Goal: Task Accomplishment & Management: Complete application form

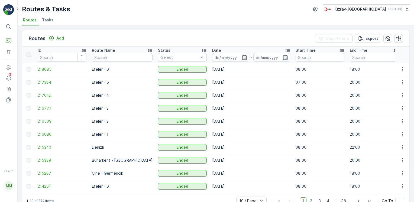
click at [6, 1] on div "⌘B Operations Asset Users Events 2 Reports Documents v 1.48.1 MM mert.kabay [EM…" at bounding box center [9, 101] width 18 height 202
click at [6, 9] on img at bounding box center [8, 9] width 11 height 11
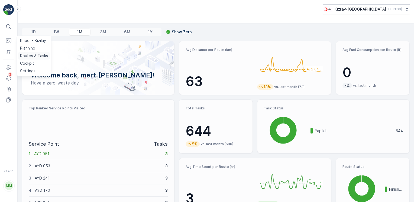
click at [44, 56] on p "Routes & Tasks" at bounding box center [34, 55] width 28 height 5
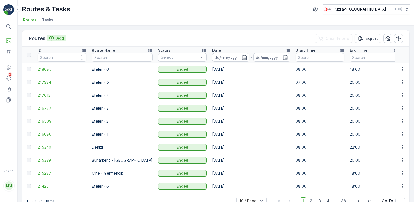
click at [59, 38] on p "Add" at bounding box center [60, 37] width 8 height 5
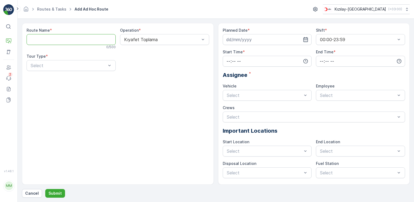
click at [51, 38] on Name "Route Name" at bounding box center [71, 39] width 89 height 11
type Name "Çine - Germencik"
click at [166, 36] on div "Kıyafet Toplama" at bounding box center [164, 39] width 89 height 11
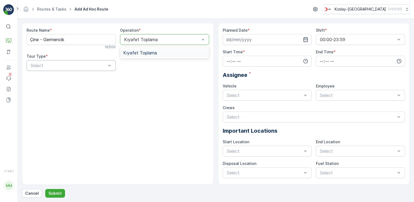
drag, startPoint x: 155, startPoint y: 55, endPoint x: 77, endPoint y: 66, distance: 78.6
click at [155, 55] on span "Kıyafet Toplama" at bounding box center [140, 52] width 34 height 5
click at [70, 67] on div at bounding box center [68, 65] width 77 height 5
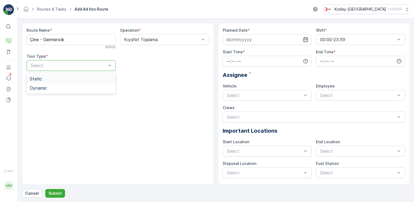
click at [39, 80] on span "Static" at bounding box center [36, 78] width 12 height 5
click at [149, 69] on div "Select" at bounding box center [164, 65] width 89 height 11
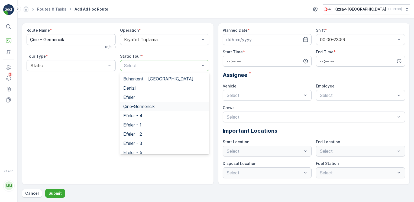
click at [141, 109] on div "Çine-Germencik" at bounding box center [164, 106] width 89 height 9
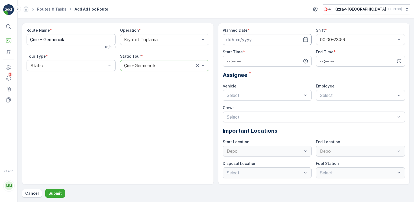
click at [305, 43] on input at bounding box center [267, 39] width 89 height 11
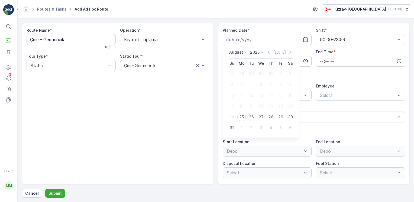
click at [251, 116] on div "26" at bounding box center [251, 117] width 9 height 9
type input "[DATE]"
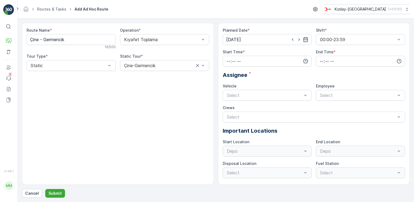
click at [305, 59] on icon "button" at bounding box center [305, 61] width 5 height 5
click at [228, 106] on span "08" at bounding box center [228, 104] width 5 height 5
type input "08:00"
click at [397, 57] on input "time" at bounding box center [360, 61] width 89 height 11
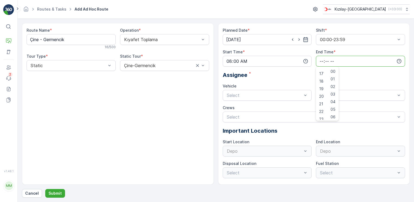
scroll to position [130, 0]
click at [321, 108] on span "22" at bounding box center [321, 108] width 4 height 5
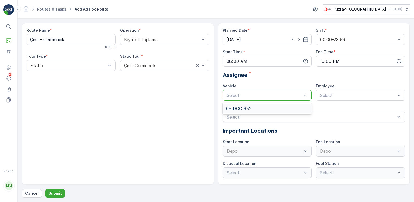
drag, startPoint x: 264, startPoint y: 96, endPoint x: 254, endPoint y: 111, distance: 18.0
click at [263, 96] on div at bounding box center [264, 95] width 77 height 5
click at [254, 111] on div "06 DCG 652" at bounding box center [267, 108] width 83 height 5
click at [369, 87] on div "Employee" at bounding box center [360, 85] width 89 height 5
drag, startPoint x: 361, startPoint y: 68, endPoint x: 361, endPoint y: 63, distance: 5.2
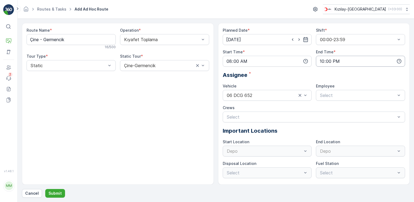
click at [361, 65] on div "Planned Date * [DATE] Shift * 00:00-23:59 Start Time * 08:00 End Time * 22:00 A…" at bounding box center [314, 103] width 183 height 151
click at [353, 99] on div "Select" at bounding box center [360, 95] width 89 height 11
click at [344, 105] on div "06CTG514" at bounding box center [360, 108] width 89 height 9
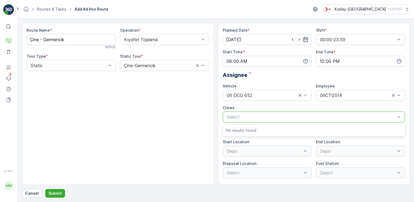
click at [299, 119] on div at bounding box center [311, 117] width 170 height 5
click at [230, 156] on div "Depo" at bounding box center [267, 151] width 89 height 11
drag, startPoint x: 165, startPoint y: 145, endPoint x: 199, endPoint y: 133, distance: 36.8
click at [166, 145] on div "Route Name * [GEOGRAPHIC_DATA] - Germencik 16 / 500 Operation * Kıyafet Toplama…" at bounding box center [118, 104] width 192 height 162
click at [360, 59] on input "22:00" at bounding box center [360, 61] width 89 height 11
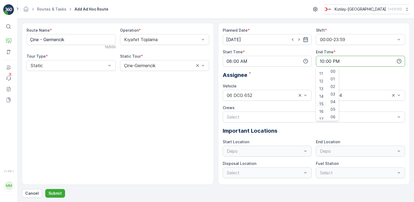
scroll to position [108, 0]
click at [320, 115] on span "20" at bounding box center [321, 114] width 5 height 5
click at [189, 99] on div "Route Name * [GEOGRAPHIC_DATA] - Germencik 16 / 500 Operation * Kıyafet Toplama…" at bounding box center [118, 104] width 192 height 162
click at [401, 59] on icon "button" at bounding box center [398, 61] width 5 height 5
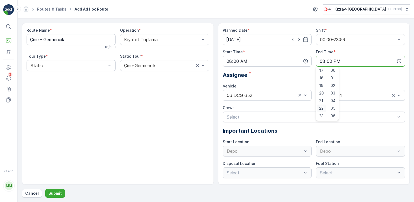
click at [323, 107] on span "22" at bounding box center [321, 108] width 4 height 5
type input "22:00"
click at [143, 114] on div "Route Name * [GEOGRAPHIC_DATA] - Germencik 16 / 500 Operation * Kıyafet Toplama…" at bounding box center [118, 104] width 192 height 162
click at [49, 192] on p "Submit" at bounding box center [55, 193] width 13 height 5
